Goal: Information Seeking & Learning: Learn about a topic

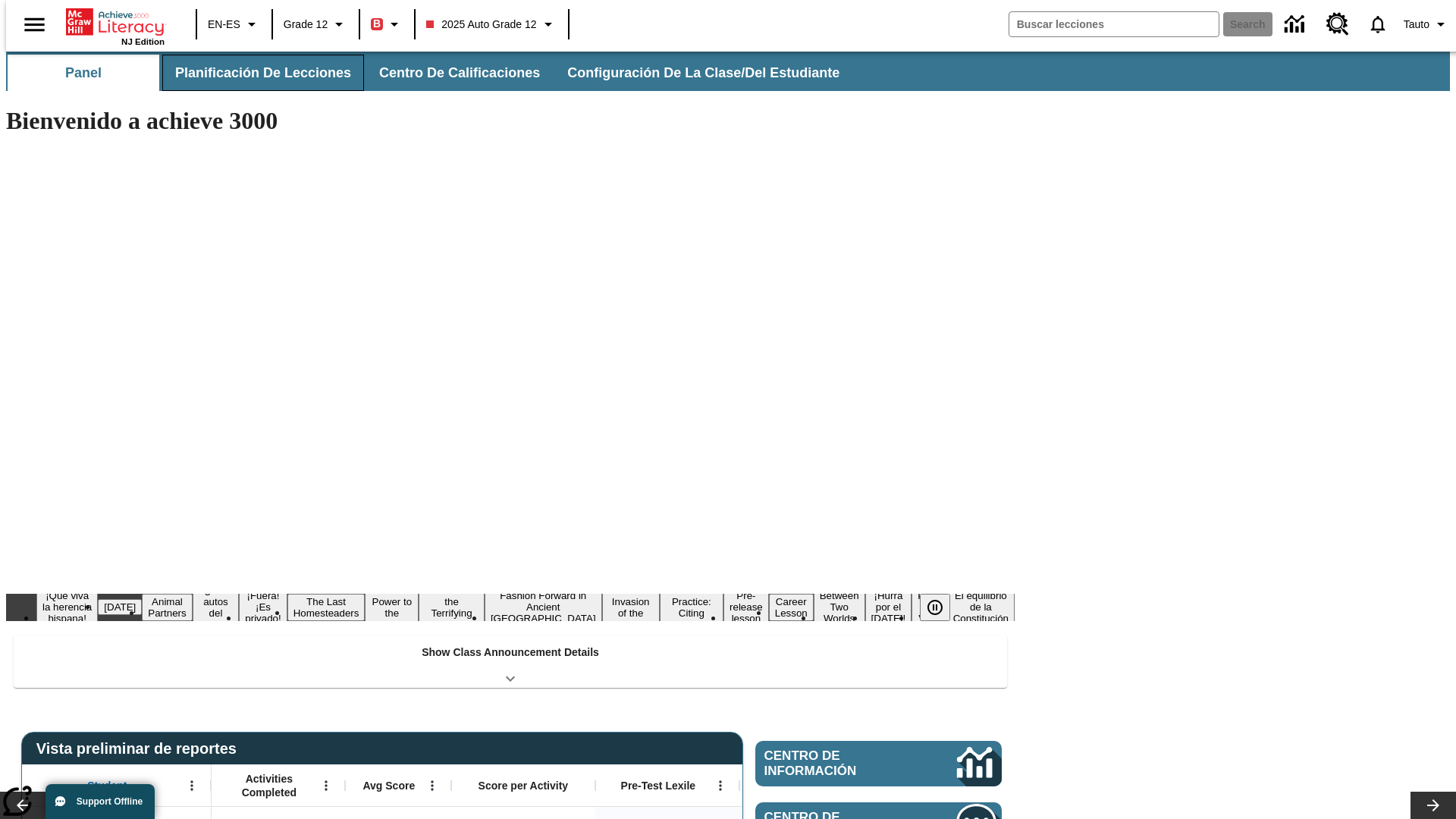
click at [254, 73] on span "Planificación de lecciones" at bounding box center [263, 73] width 176 height 18
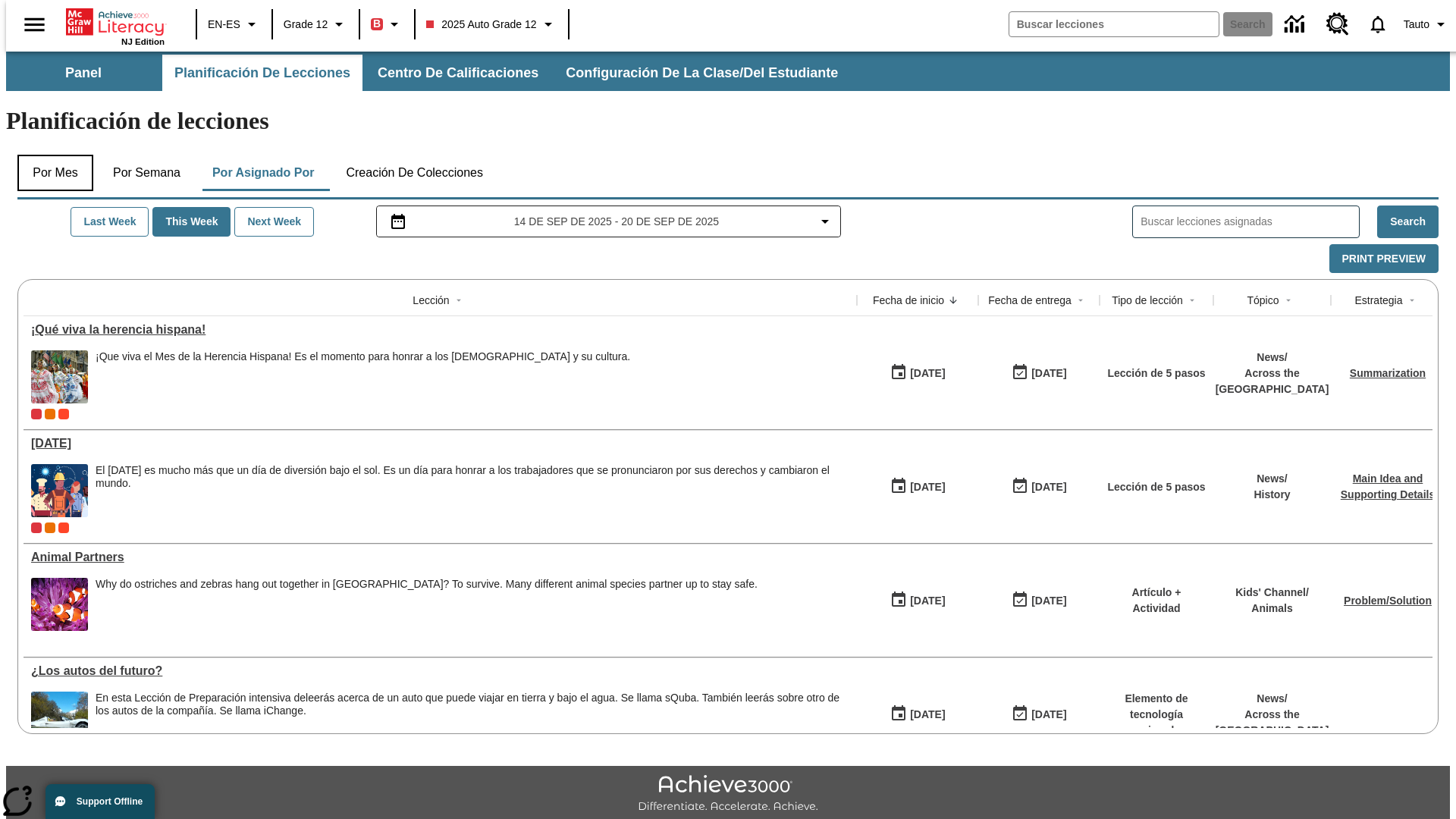
click at [49, 154] on button "Por mes" at bounding box center [55, 172] width 76 height 36
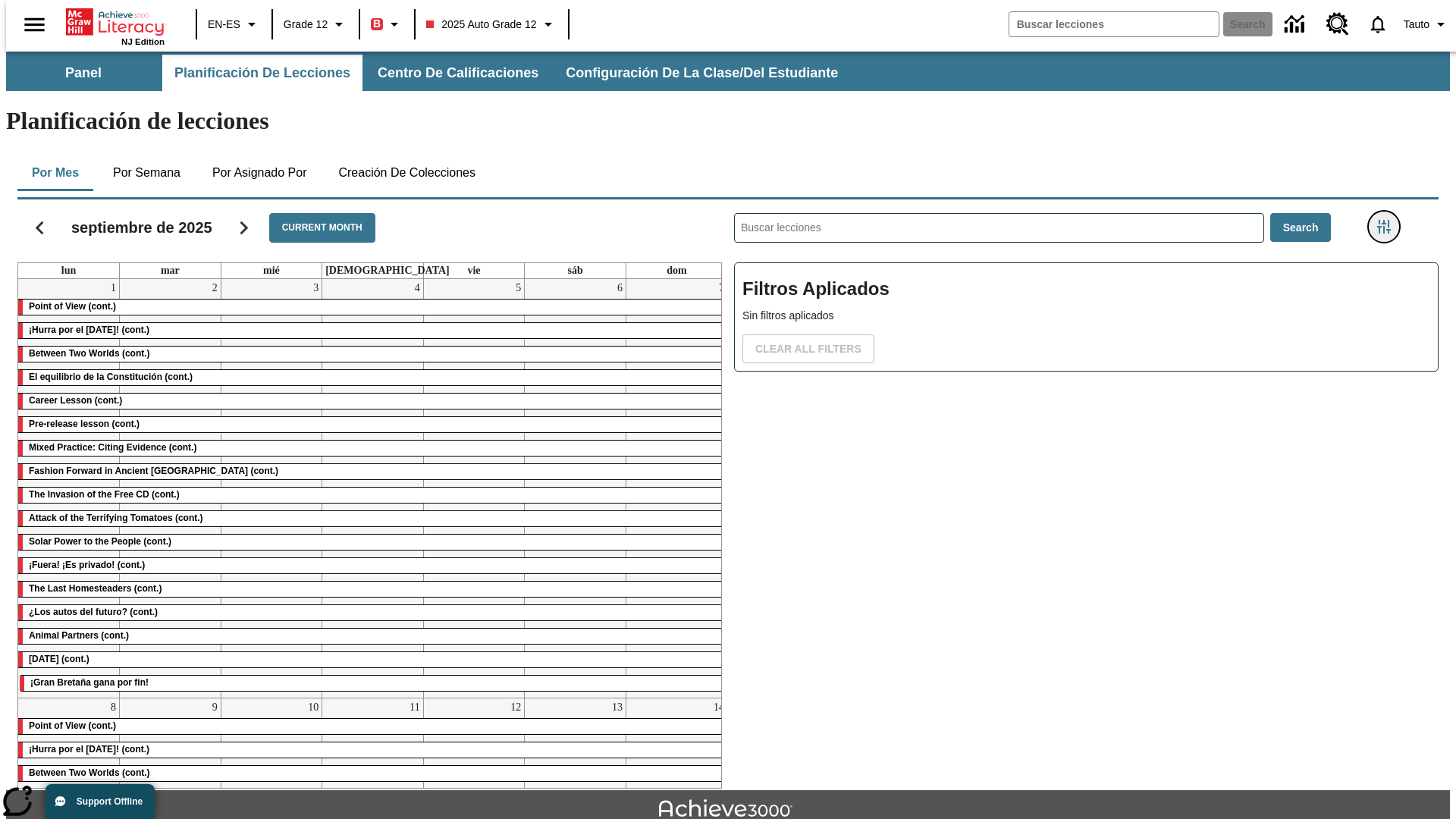
click at [1389, 220] on icon "Menú lateral de filtros" at bounding box center [1383, 227] width 14 height 14
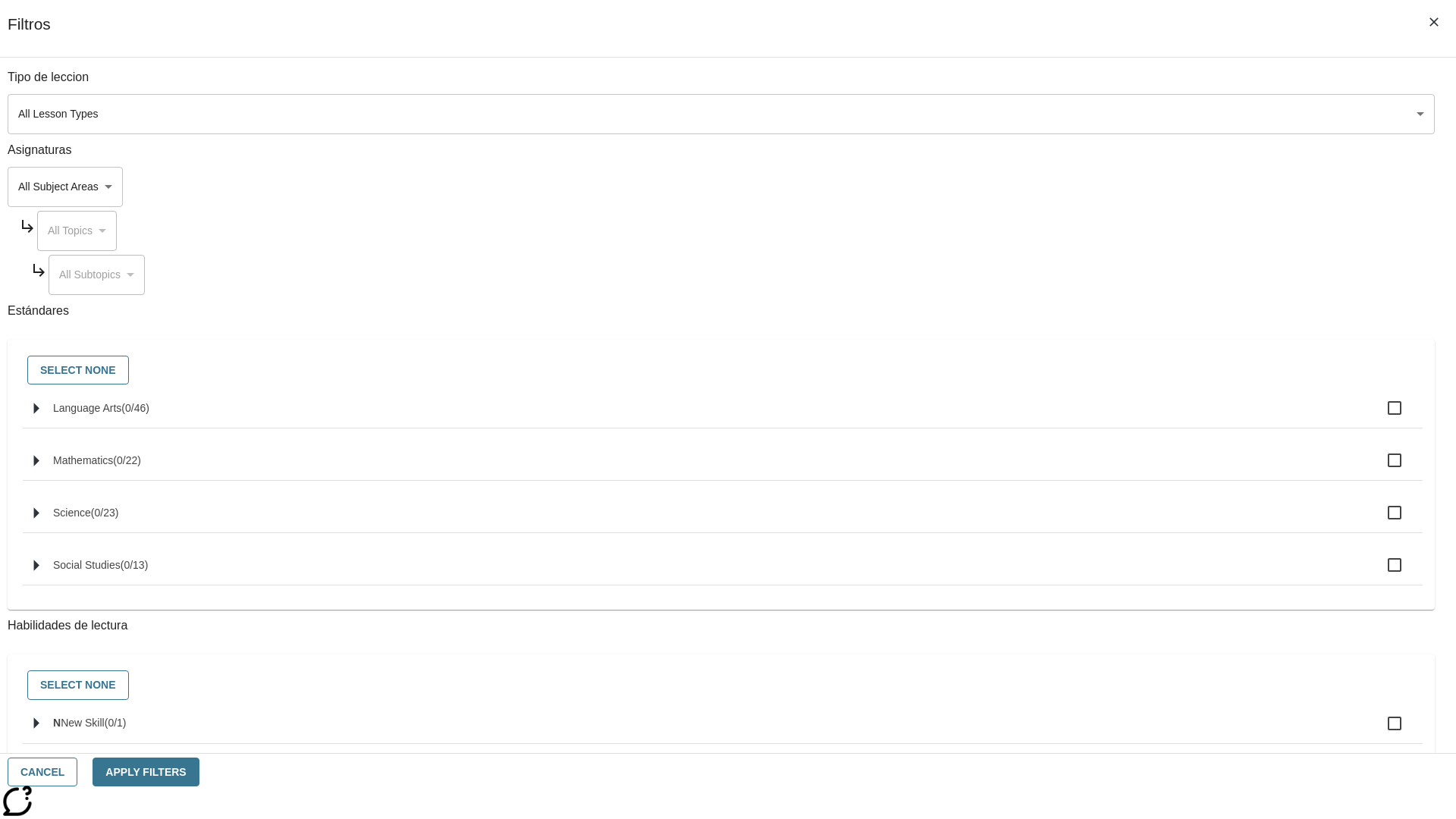
click at [1092, 186] on body "Saltar al contenido principal NJ Edition EN-ES Grade 12 B 2025 Auto Grade 12 Se…" at bounding box center [728, 469] width 1444 height 837
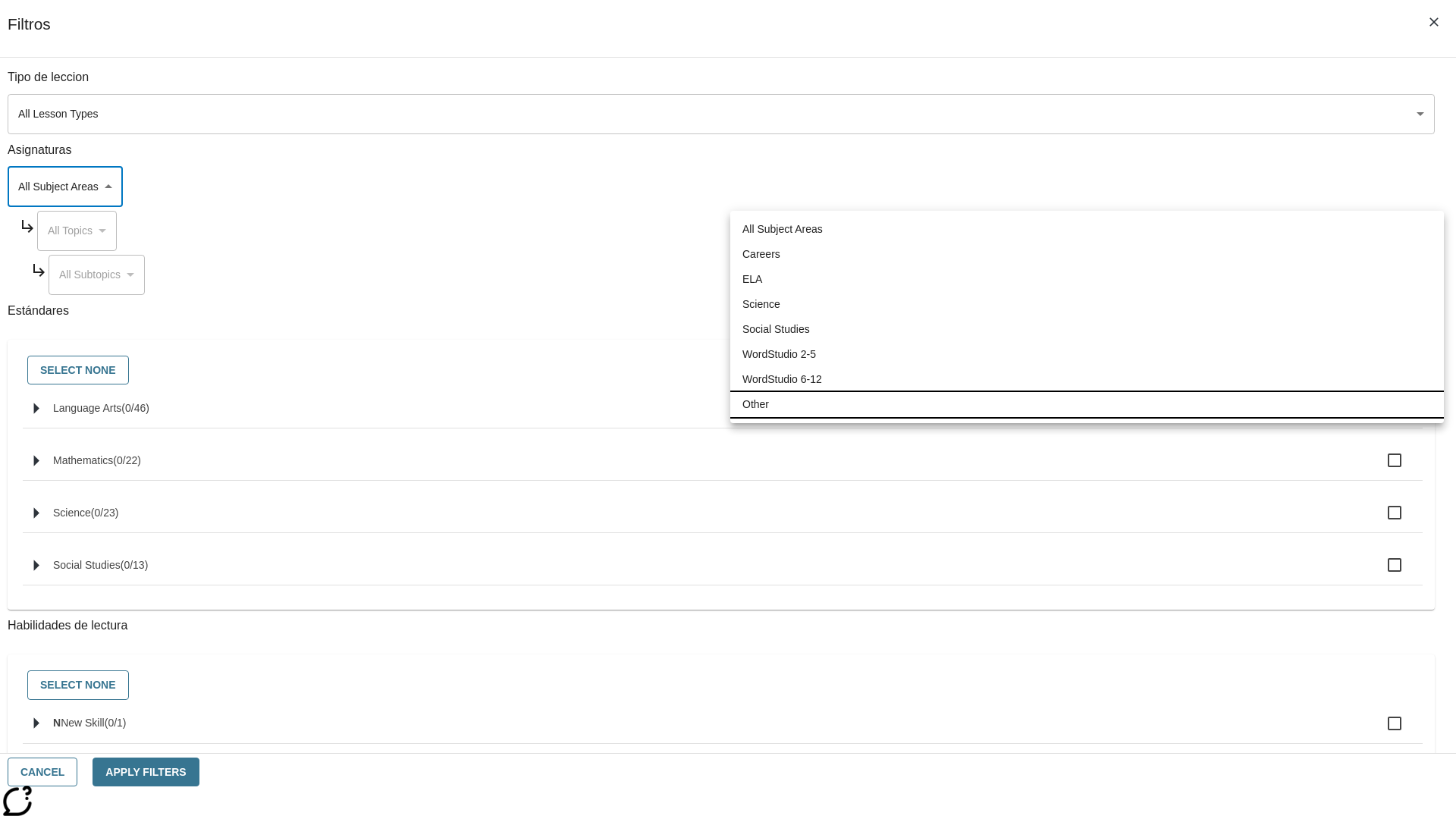
click at [1086, 404] on li "Other" at bounding box center [1087, 404] width 714 height 25
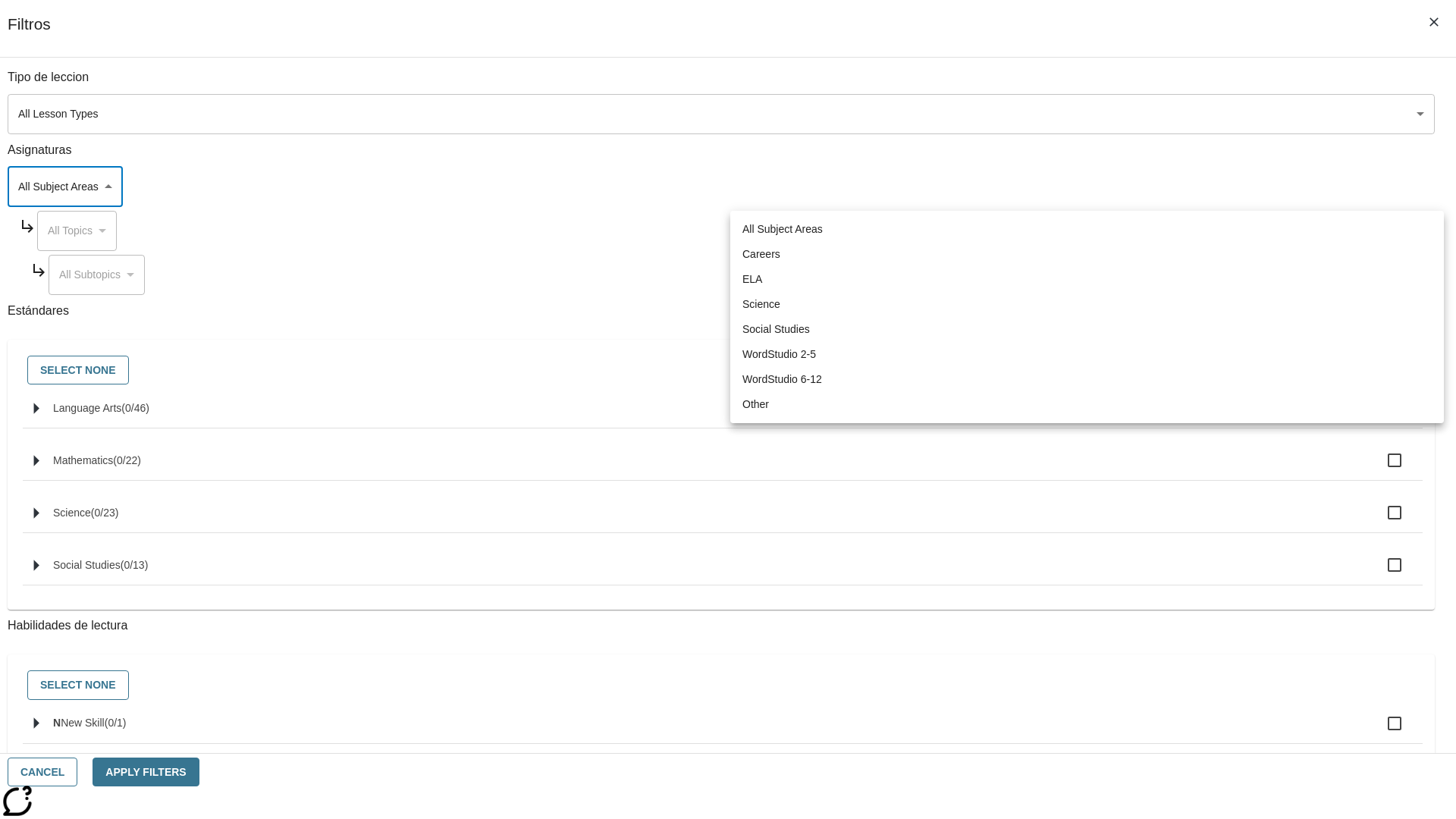
type input "0"
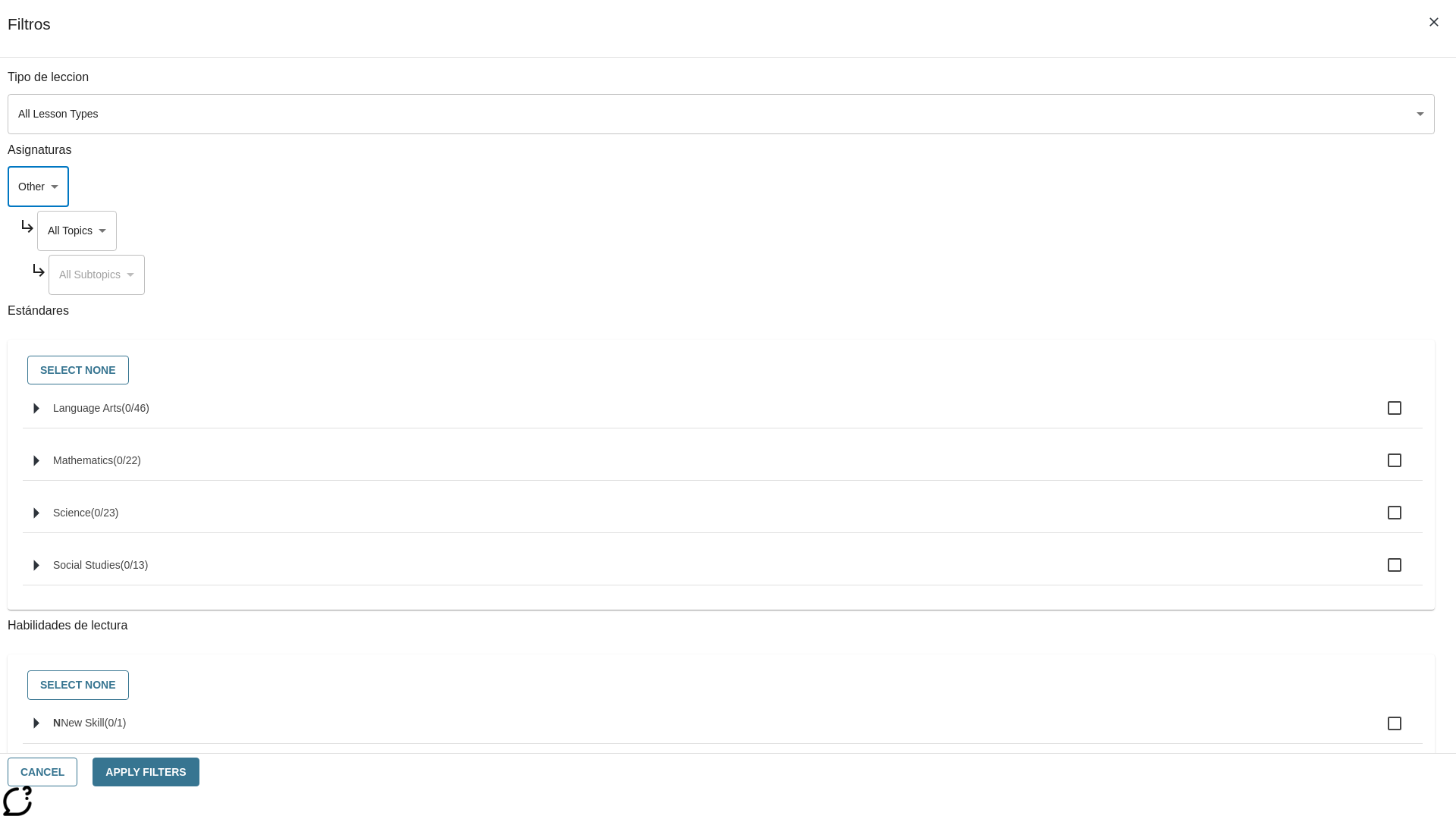
click at [1106, 231] on body "Saltar al contenido principal NJ Edition EN-ES Grade 12 B 2025 Auto Grade 12 Se…" at bounding box center [728, 469] width 1444 height 837
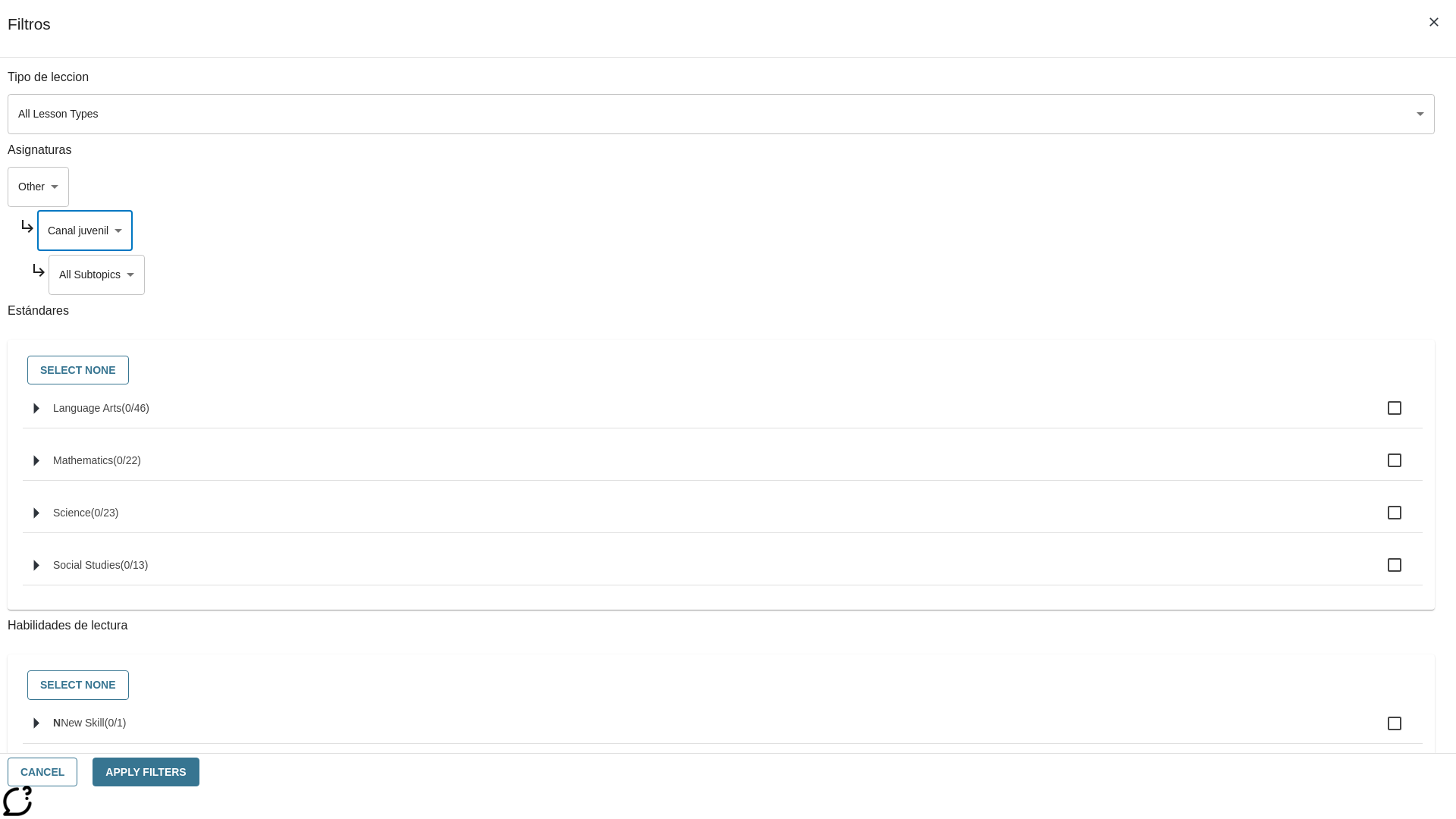
type input "222"
click at [1112, 275] on body "Saltar al contenido principal NJ Edition EN-ES Grade 12 B 2025 Auto Grade 12 Se…" at bounding box center [728, 469] width 1444 height 837
